Goal: Task Accomplishment & Management: Complete application form

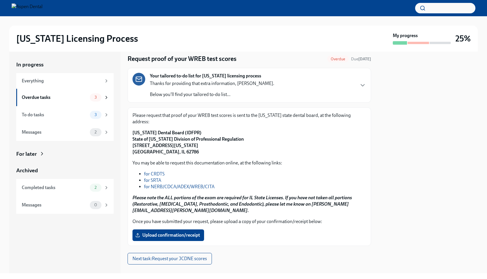
scroll to position [17, 0]
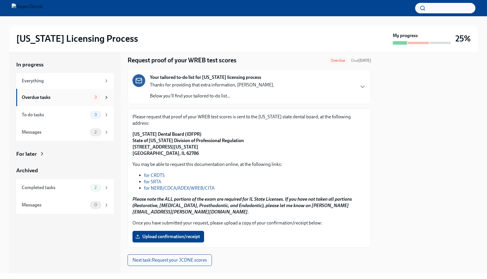
click at [76, 100] on div "Overdue tasks" at bounding box center [55, 97] width 66 height 6
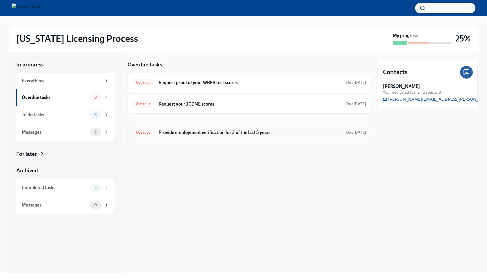
click at [249, 126] on div "Overdue Provide employment verification for 3 of the last 5 years Due [DATE]" at bounding box center [249, 132] width 243 height 19
click at [246, 132] on h6 "Provide employment verification for 3 of the last 5 years" at bounding box center [250, 132] width 183 height 6
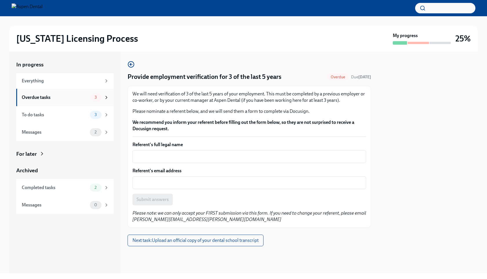
click at [34, 99] on div "Overdue tasks" at bounding box center [55, 97] width 66 height 6
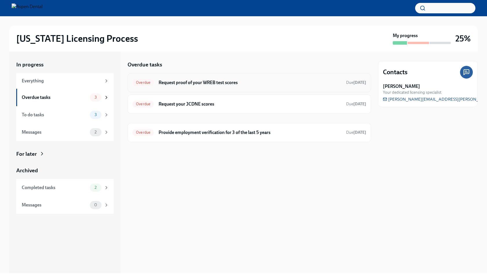
click at [191, 84] on h6 "Request proof of your WREB test scores" at bounding box center [250, 82] width 183 height 6
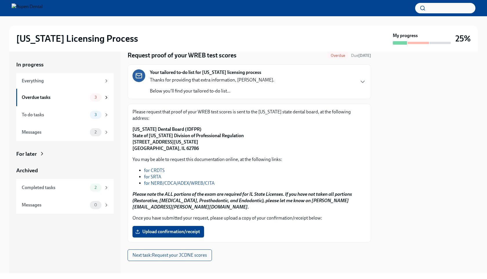
scroll to position [21, 0]
click at [57, 113] on div "To do tasks" at bounding box center [55, 115] width 66 height 6
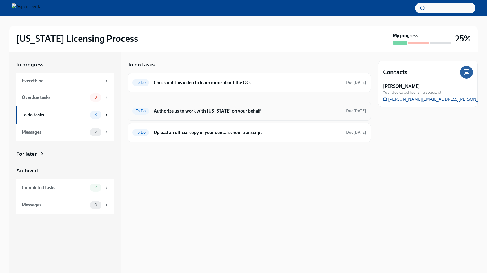
click at [201, 110] on h6 "Authorize us to work with [US_STATE] on your behalf" at bounding box center [248, 111] width 188 height 6
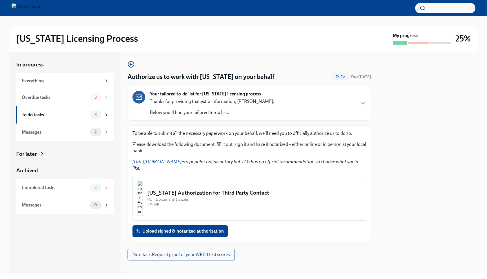
click at [143, 191] on img "button" at bounding box center [139, 198] width 5 height 35
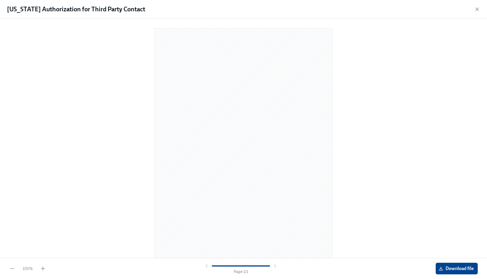
scroll to position [1, 0]
click at [453, 270] on span "Download file" at bounding box center [457, 268] width 34 height 6
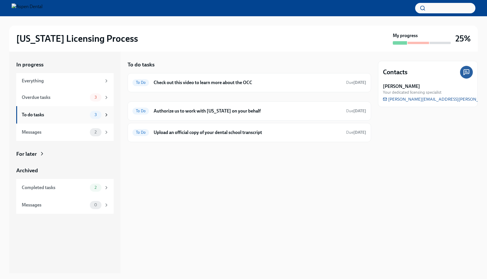
click at [40, 114] on div "To do tasks" at bounding box center [55, 115] width 66 height 6
click at [73, 99] on div "Overdue tasks" at bounding box center [55, 97] width 66 height 6
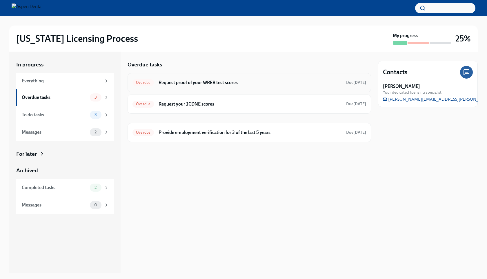
click at [259, 86] on div "Overdue Request proof of your WREB test scores Due [DATE]" at bounding box center [249, 82] width 234 height 9
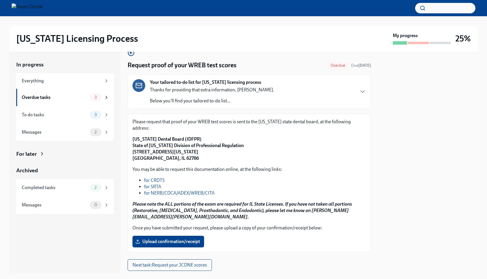
scroll to position [10, 0]
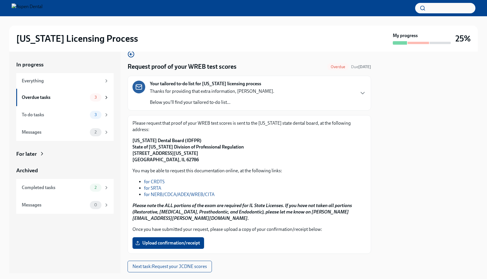
click at [157, 192] on link "for NERB/CDCA/ADEX/WREB/CITA" at bounding box center [179, 195] width 70 height 6
click at [167, 192] on link "for NERB/CDCA/ADEX/WREB/CITA" at bounding box center [179, 195] width 70 height 6
click at [46, 99] on div "Overdue tasks" at bounding box center [55, 97] width 66 height 6
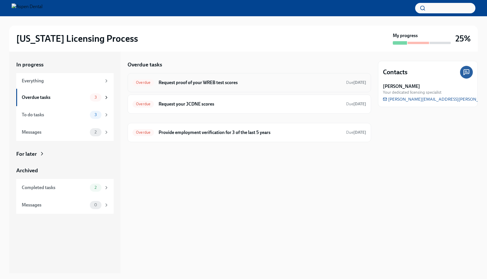
click at [248, 85] on h6 "Request proof of your WREB test scores" at bounding box center [250, 82] width 183 height 6
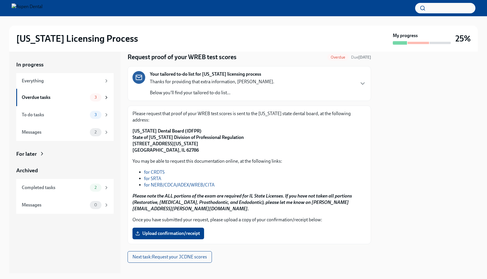
scroll to position [21, 0]
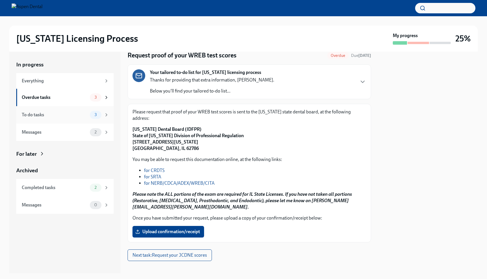
click at [51, 112] on div "To do tasks" at bounding box center [55, 115] width 66 height 6
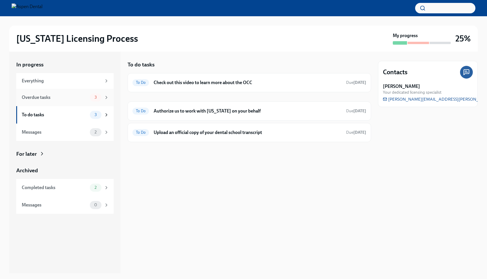
click at [96, 96] on span "3" at bounding box center [95, 97] width 9 height 4
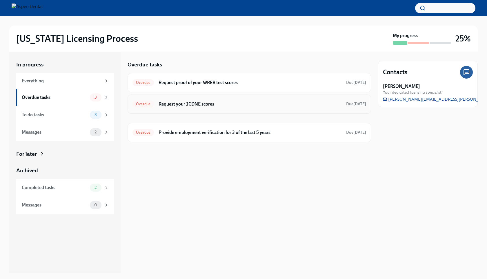
click at [217, 105] on h6 "Request your JCDNE scores" at bounding box center [250, 104] width 183 height 6
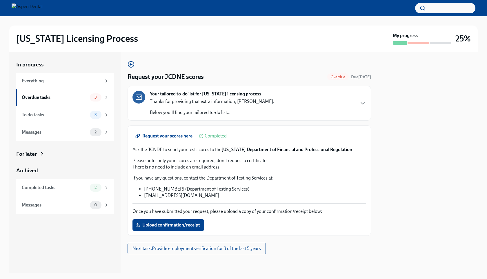
click at [170, 137] on span "Request your scores here" at bounding box center [165, 136] width 56 height 6
click at [178, 225] on span "Upload confirmation/receipt" at bounding box center [168, 225] width 63 height 6
click at [0, 0] on input "Upload confirmation/receipt" at bounding box center [0, 0] width 0 height 0
click at [175, 224] on span "Upload confirmation/receipt" at bounding box center [168, 225] width 63 height 6
click at [0, 0] on input "Upload confirmation/receipt" at bounding box center [0, 0] width 0 height 0
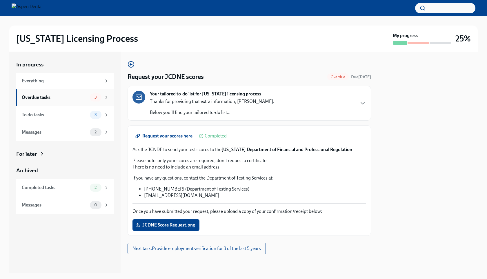
click at [52, 97] on div "Overdue tasks" at bounding box center [55, 97] width 66 height 6
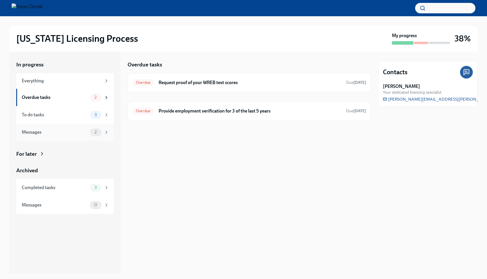
click at [59, 131] on div "Messages" at bounding box center [55, 132] width 66 height 6
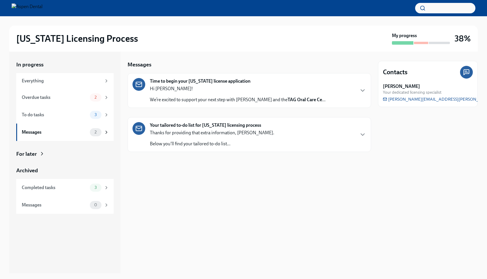
click at [268, 141] on div "Your tailored to-do list for [US_STATE] licensing process Thanks for providing …" at bounding box center [249, 134] width 234 height 25
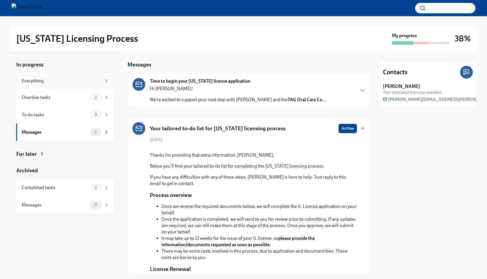
click at [44, 81] on div "Everything" at bounding box center [62, 81] width 80 height 6
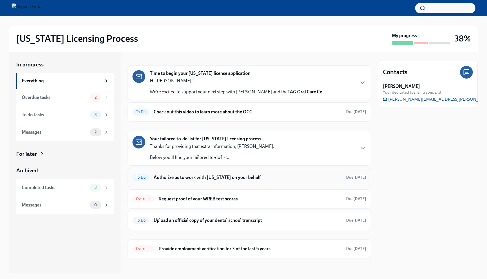
scroll to position [11, 0]
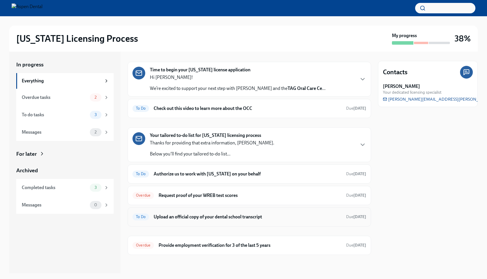
click at [209, 217] on h6 "Upload an official copy of your dental school transcript" at bounding box center [248, 217] width 188 height 6
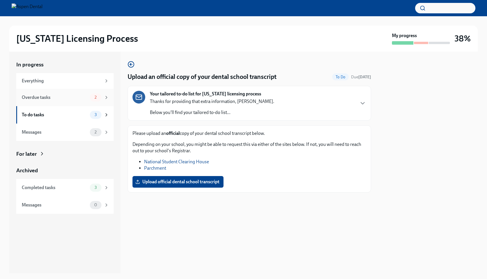
click at [52, 94] on div "Overdue tasks" at bounding box center [55, 97] width 66 height 6
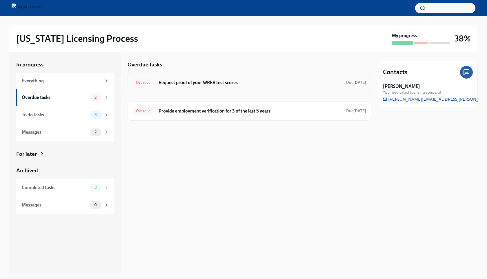
click at [269, 84] on h6 "Request proof of your WREB test scores" at bounding box center [250, 82] width 183 height 6
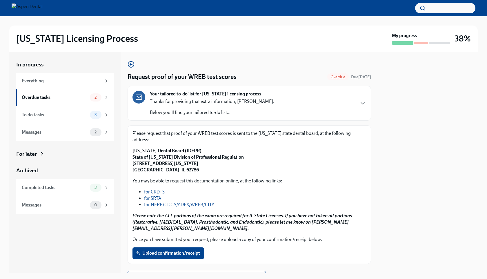
click at [195, 202] on link "for NERB/CDCA/ADEX/WREB/CITA" at bounding box center [179, 205] width 70 height 6
click at [179, 202] on link "for NERB/CDCA/ADEX/WREB/CITA" at bounding box center [179, 205] width 70 height 6
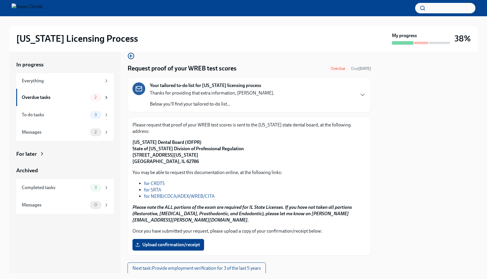
scroll to position [9, 0]
drag, startPoint x: 199, startPoint y: 137, endPoint x: 133, endPoint y: 136, distance: 66.4
click at [133, 139] on p "[US_STATE] Dental Board (IDFPR) State of [US_STATE] Division of Professional Re…" at bounding box center [249, 152] width 234 height 26
copy strong "[US_STATE] Dental Board (IDFPR)"
click at [187, 158] on p "[US_STATE] Dental Board (IDFPR) State of [US_STATE] Division of Professional Re…" at bounding box center [249, 152] width 234 height 26
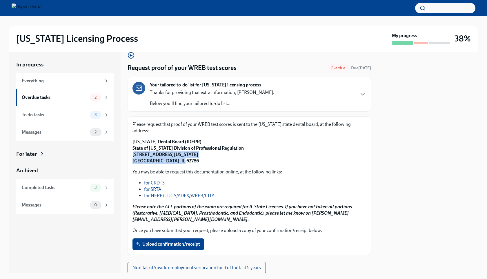
drag, startPoint x: 187, startPoint y: 158, endPoint x: 134, endPoint y: 145, distance: 54.2
click at [134, 145] on div "Please request that proof of your WREB test scores is sent to the [US_STATE] st…" at bounding box center [249, 185] width 234 height 129
click at [187, 154] on p "[US_STATE] Dental Board (IDFPR) State of [US_STATE] Division of Professional Re…" at bounding box center [249, 152] width 234 height 26
drag, startPoint x: 187, startPoint y: 154, endPoint x: 128, endPoint y: 150, distance: 59.0
click at [128, 150] on div "Please request that proof of your WREB test scores is sent to the [US_STATE] st…" at bounding box center [249, 185] width 243 height 139
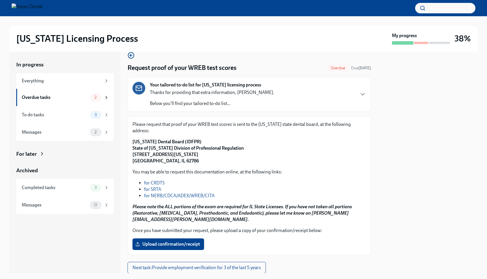
click at [234, 148] on p "[US_STATE] Dental Board (IDFPR) State of [US_STATE] Division of Professional Re…" at bounding box center [249, 152] width 234 height 26
drag, startPoint x: 236, startPoint y: 142, endPoint x: 132, endPoint y: 140, distance: 104.1
click at [132, 140] on div "Please request that proof of your WREB test scores is sent to the [US_STATE] st…" at bounding box center [249, 185] width 243 height 139
copy strong "State of [US_STATE] Division of Professional Regulation"
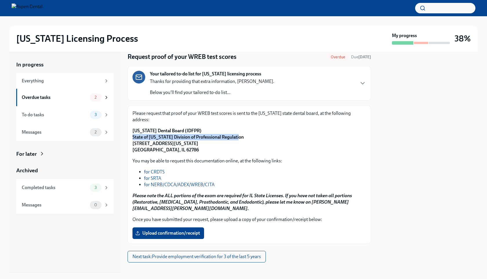
scroll to position [21, 0]
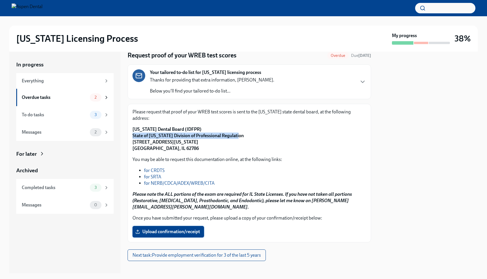
click at [169, 229] on span "Upload confirmation/receipt" at bounding box center [168, 232] width 63 height 6
click at [0, 0] on input "Upload confirmation/receipt" at bounding box center [0, 0] width 0 height 0
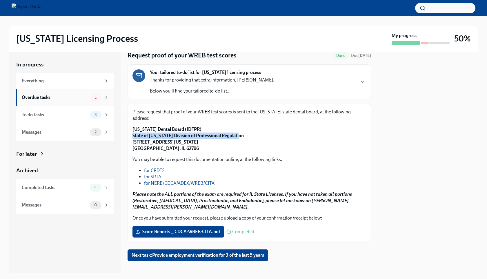
click at [56, 93] on div "Overdue tasks 1" at bounding box center [65, 97] width 87 height 8
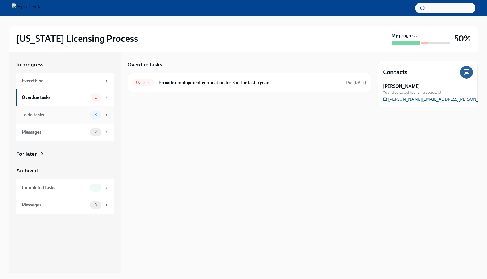
click at [38, 119] on div "To do tasks 3" at bounding box center [64, 114] width 97 height 17
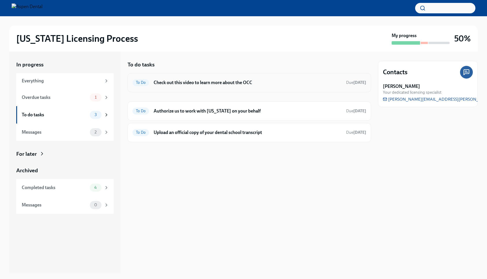
click at [228, 81] on h6 "Check out this video to learn more about the OCC" at bounding box center [248, 82] width 188 height 6
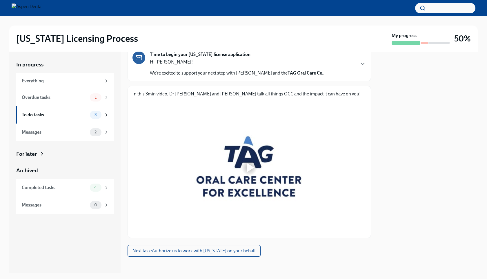
scroll to position [41, 0]
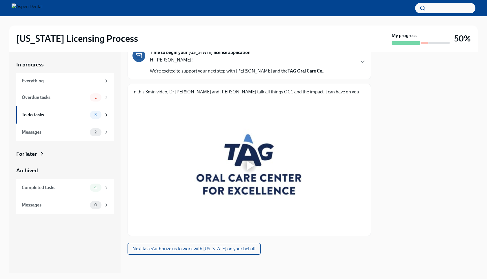
click at [256, 163] on div at bounding box center [249, 165] width 19 height 19
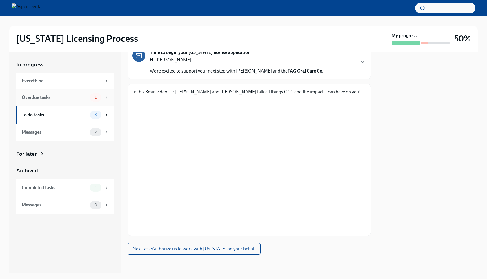
click at [46, 100] on div "Overdue tasks" at bounding box center [55, 97] width 66 height 6
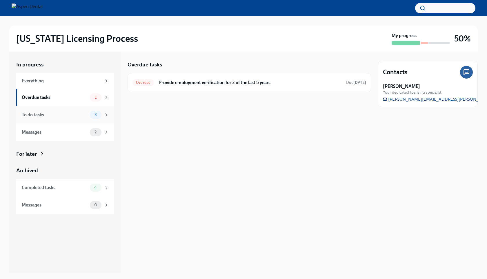
click at [52, 115] on div "To do tasks" at bounding box center [55, 115] width 66 height 6
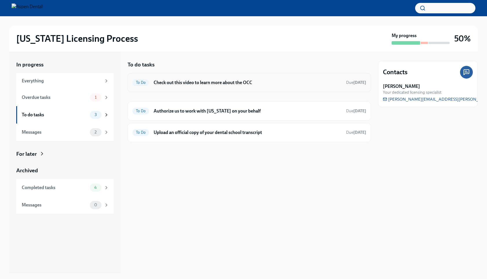
click at [279, 84] on h6 "Check out this video to learn more about the OCC" at bounding box center [248, 82] width 188 height 6
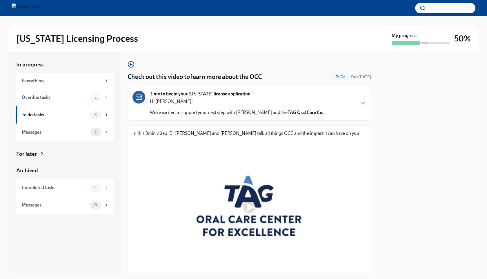
scroll to position [41, 0]
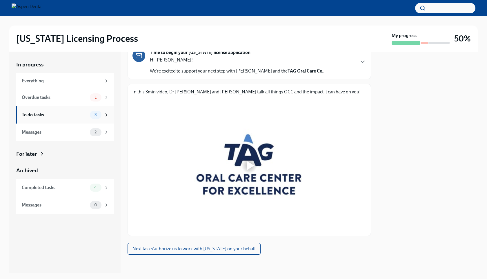
click at [63, 115] on div "To do tasks" at bounding box center [55, 115] width 66 height 6
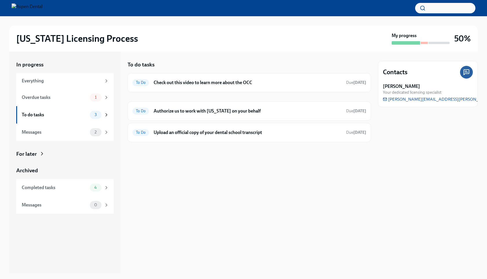
click at [43, 9] on img at bounding box center [27, 7] width 31 height 9
click at [51, 81] on div "Everything" at bounding box center [62, 81] width 80 height 6
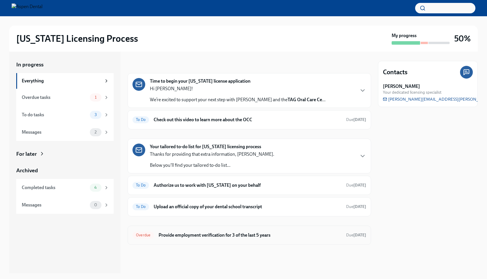
click at [238, 231] on div "Overdue Provide employment verification for 3 of the last 5 years Due [DATE]" at bounding box center [249, 234] width 234 height 9
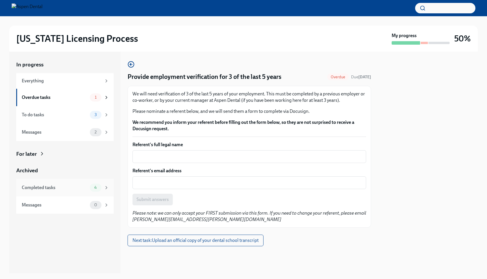
click at [50, 185] on div "Completed tasks" at bounding box center [55, 187] width 66 height 6
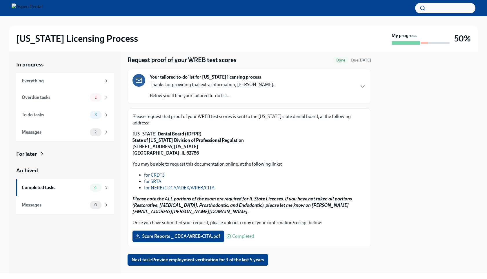
scroll to position [21, 0]
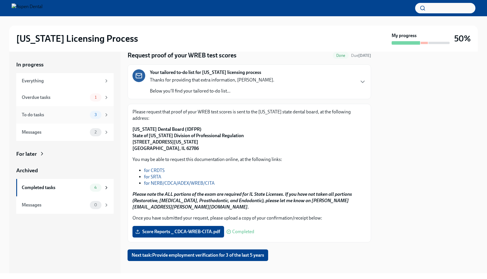
click at [56, 113] on div "To do tasks" at bounding box center [55, 115] width 66 height 6
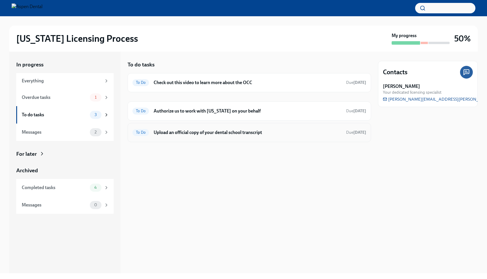
click at [196, 132] on h6 "Upload an official copy of your dental school transcript" at bounding box center [248, 132] width 188 height 6
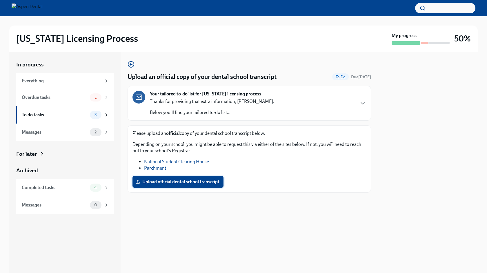
click at [213, 182] on span "Upload official dental school transcript" at bounding box center [178, 182] width 83 height 6
click at [0, 0] on input "Upload official dental school transcript" at bounding box center [0, 0] width 0 height 0
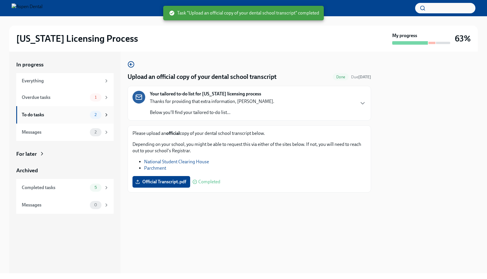
click at [72, 114] on div "To do tasks" at bounding box center [55, 115] width 66 height 6
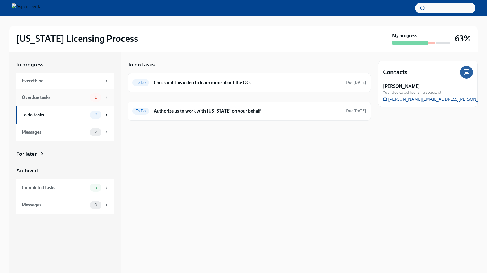
click at [46, 97] on div "Overdue tasks" at bounding box center [55, 97] width 66 height 6
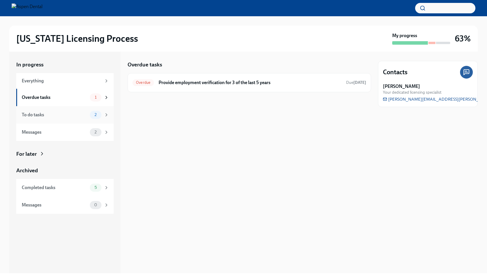
click at [70, 112] on div "To do tasks" at bounding box center [55, 115] width 66 height 6
